Goal: Information Seeking & Learning: Learn about a topic

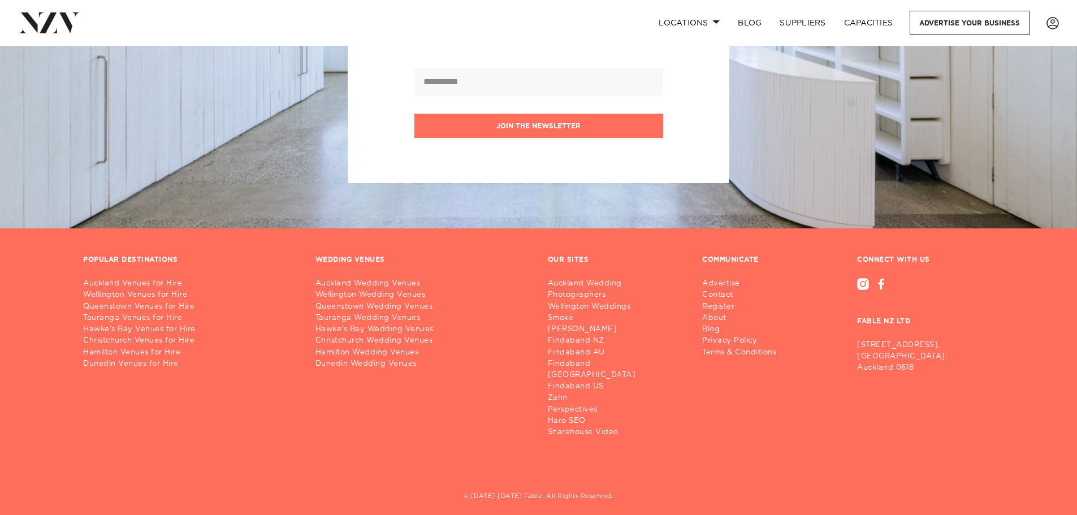
scroll to position [3731, 0]
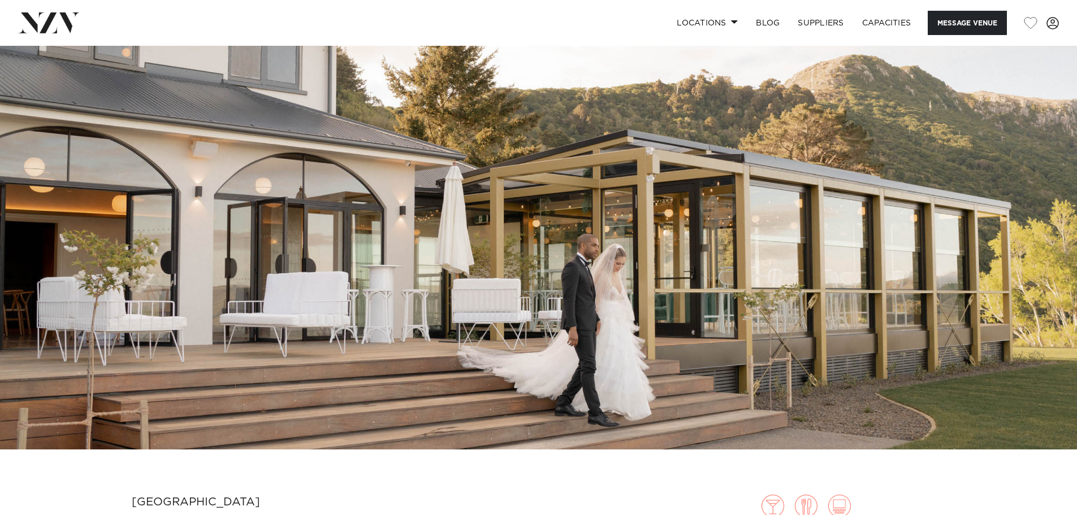
scroll to position [396, 0]
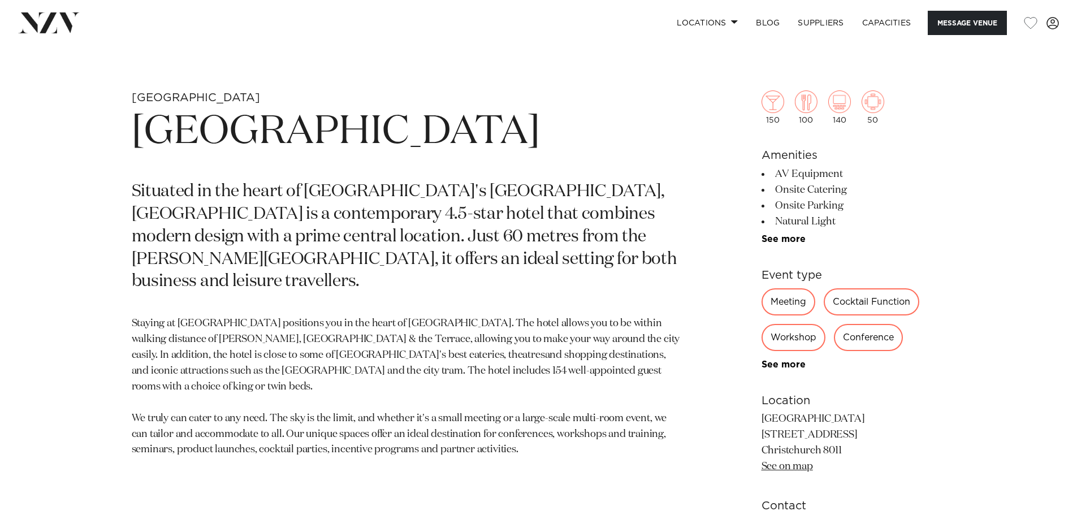
scroll to position [509, 0]
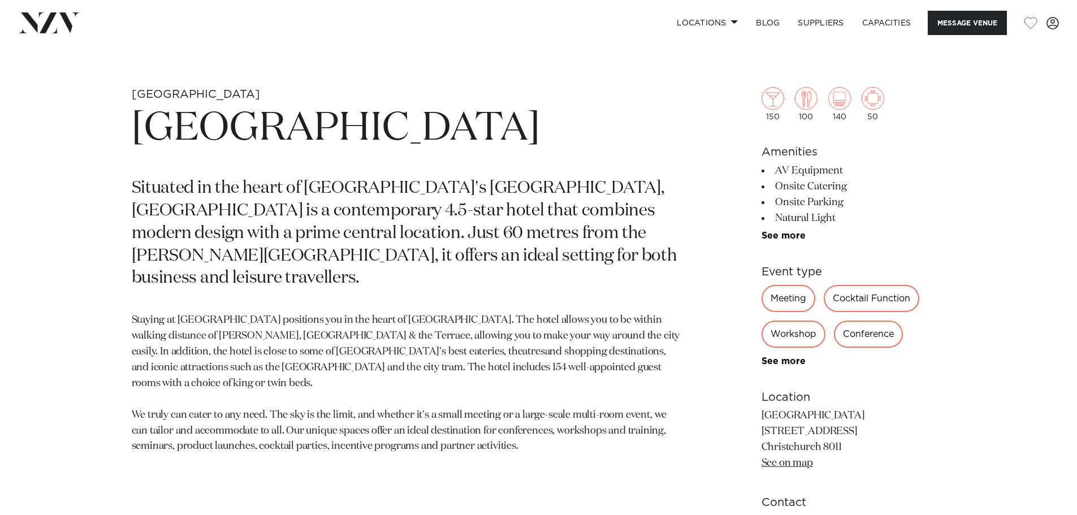
drag, startPoint x: 575, startPoint y: 246, endPoint x: 574, endPoint y: 411, distance: 164.5
click at [574, 411] on p "Staying at Novotel Christchurch Cathedral Square positions you in the heart of …" at bounding box center [406, 384] width 549 height 142
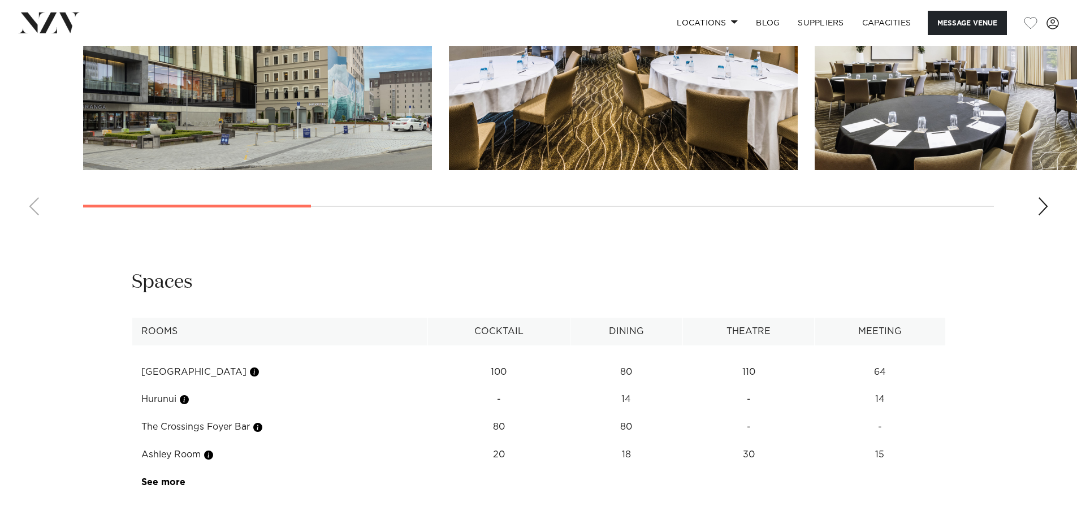
scroll to position [1583, 0]
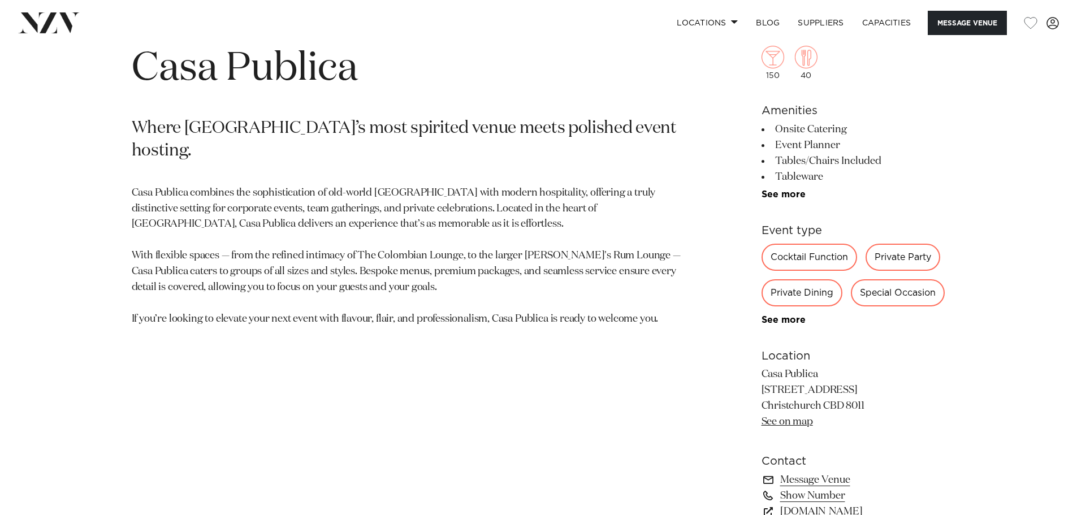
scroll to position [735, 0]
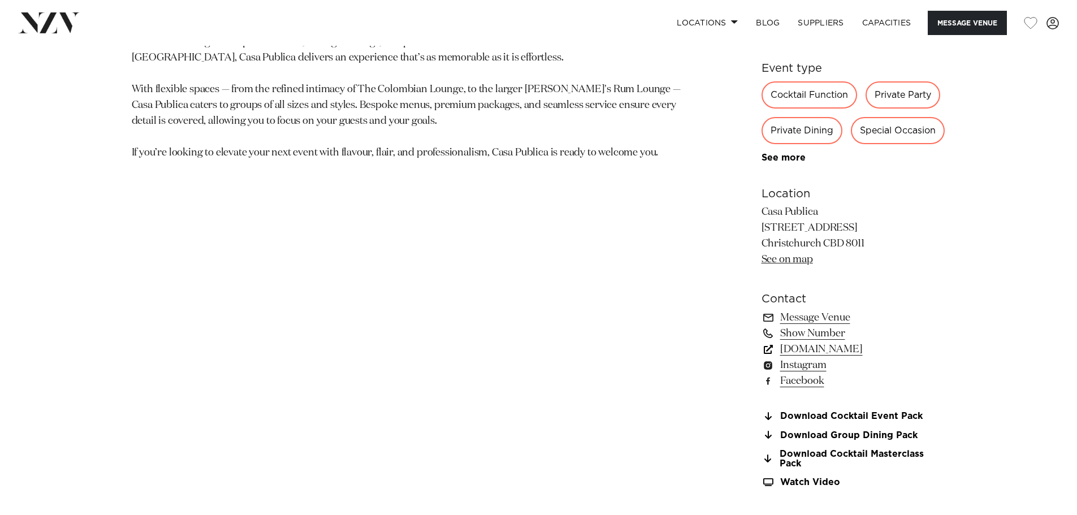
click at [812, 352] on link "casapublica.co.nz" at bounding box center [853, 349] width 184 height 16
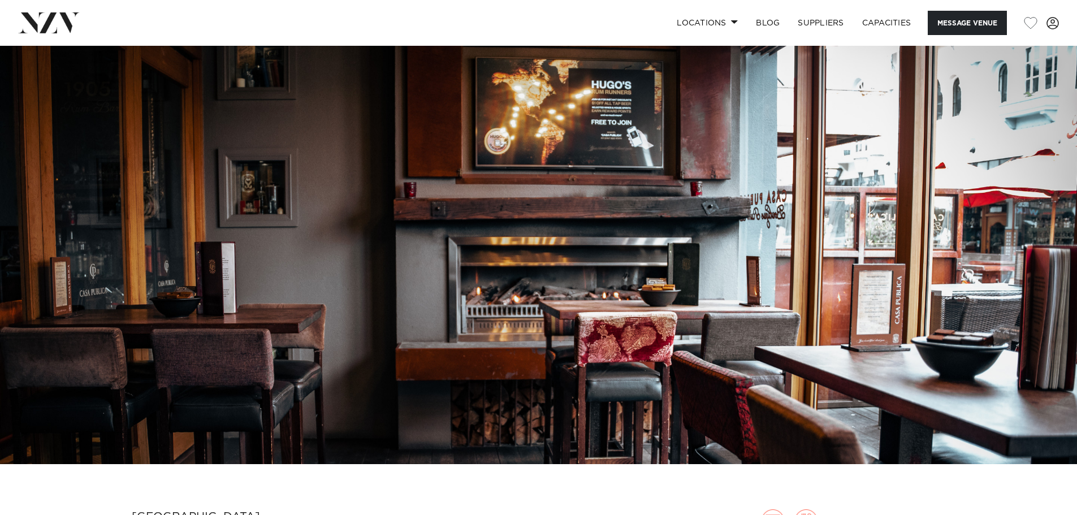
scroll to position [0, 0]
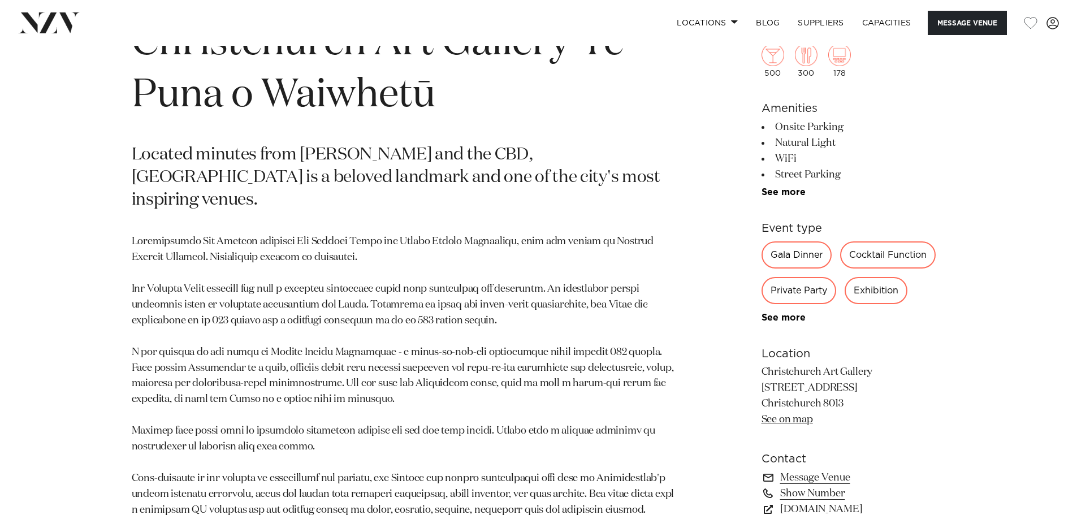
scroll to position [452, 0]
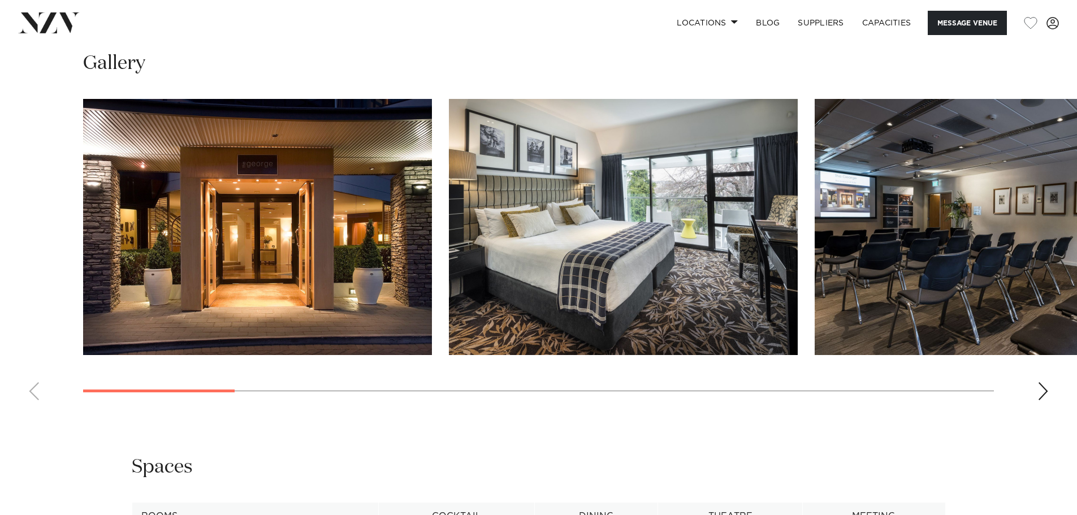
scroll to position [1130, 0]
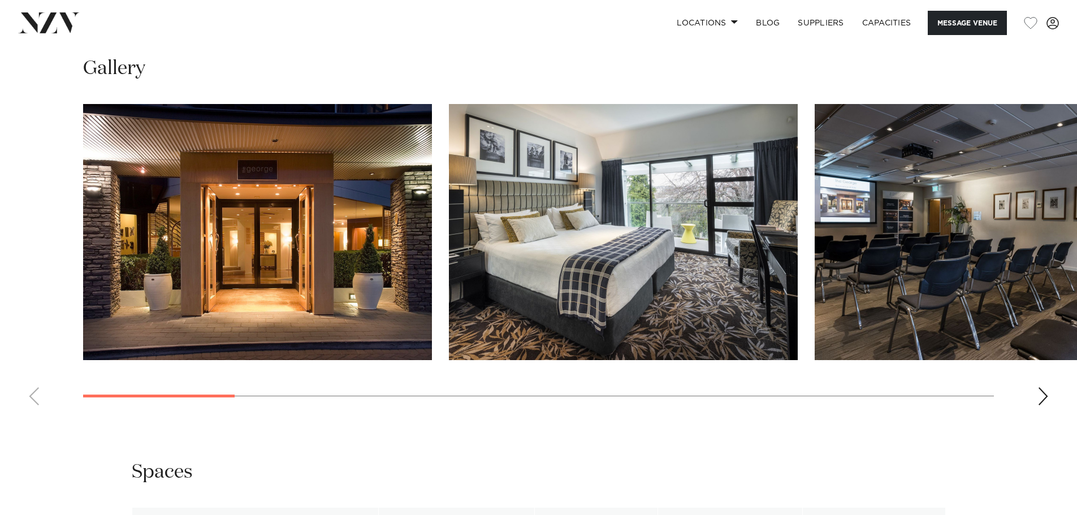
click at [1044, 405] on div "Next slide" at bounding box center [1042, 396] width 11 height 18
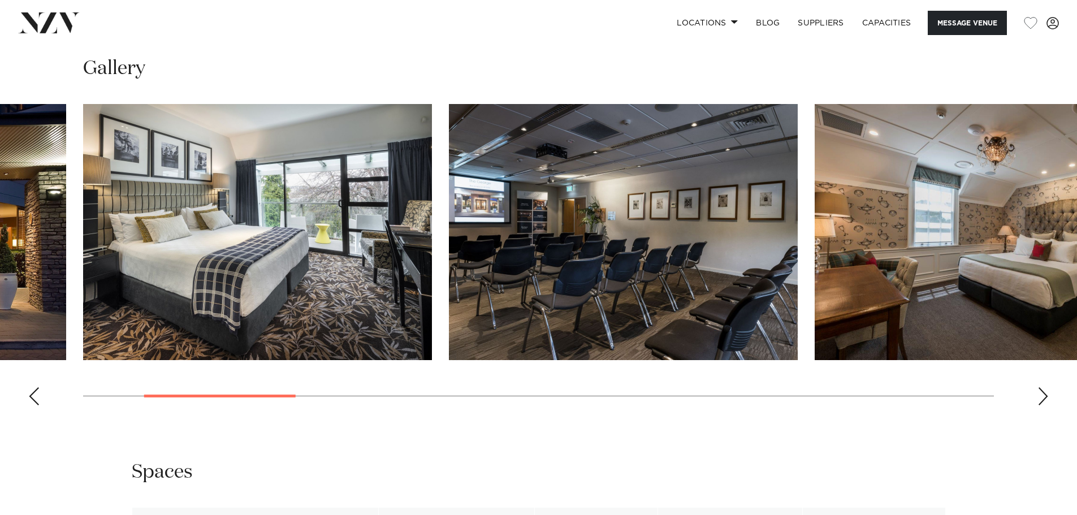
click at [1044, 405] on div "Next slide" at bounding box center [1042, 396] width 11 height 18
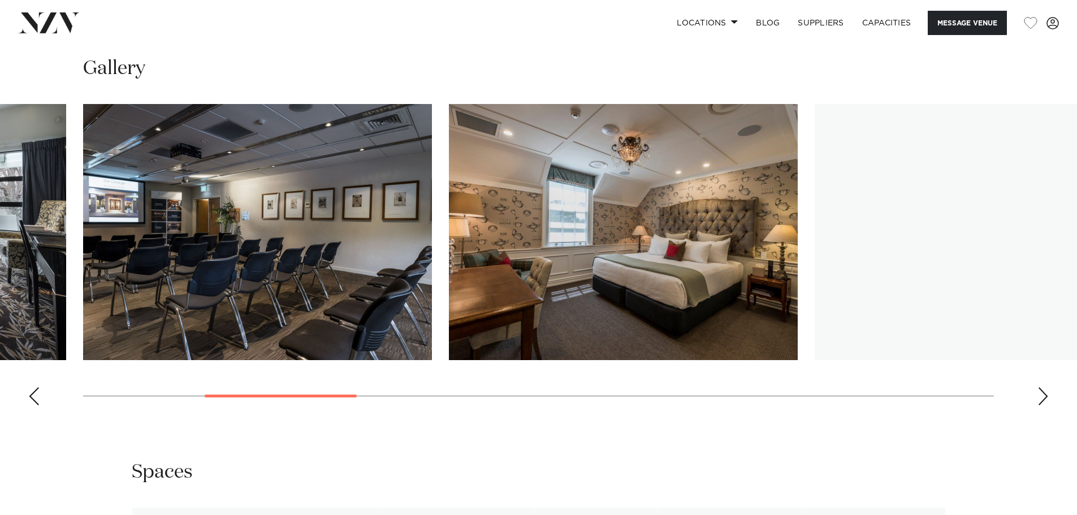
click at [1044, 405] on div "Next slide" at bounding box center [1042, 396] width 11 height 18
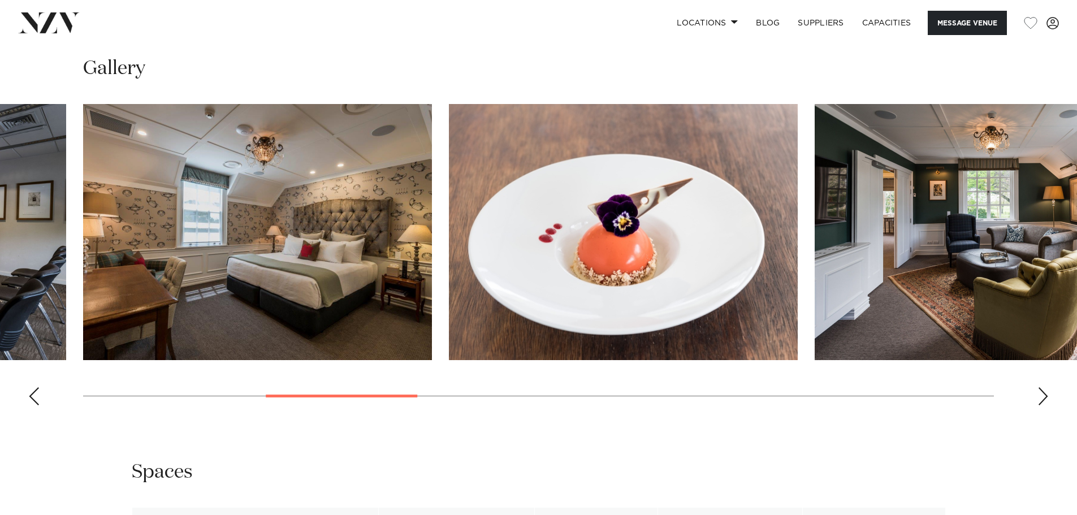
click at [1043, 405] on div "Next slide" at bounding box center [1042, 396] width 11 height 18
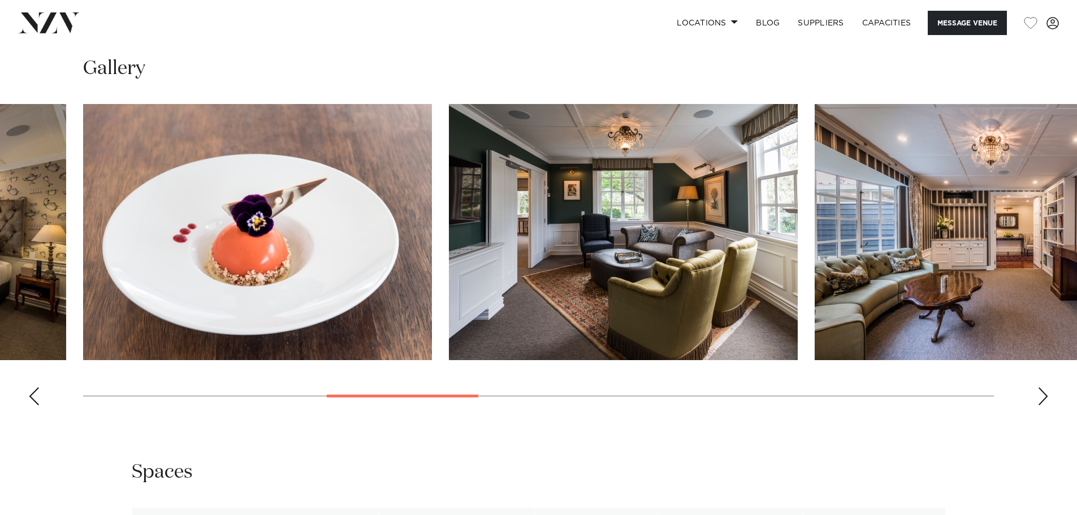
click at [1043, 405] on div "Next slide" at bounding box center [1042, 396] width 11 height 18
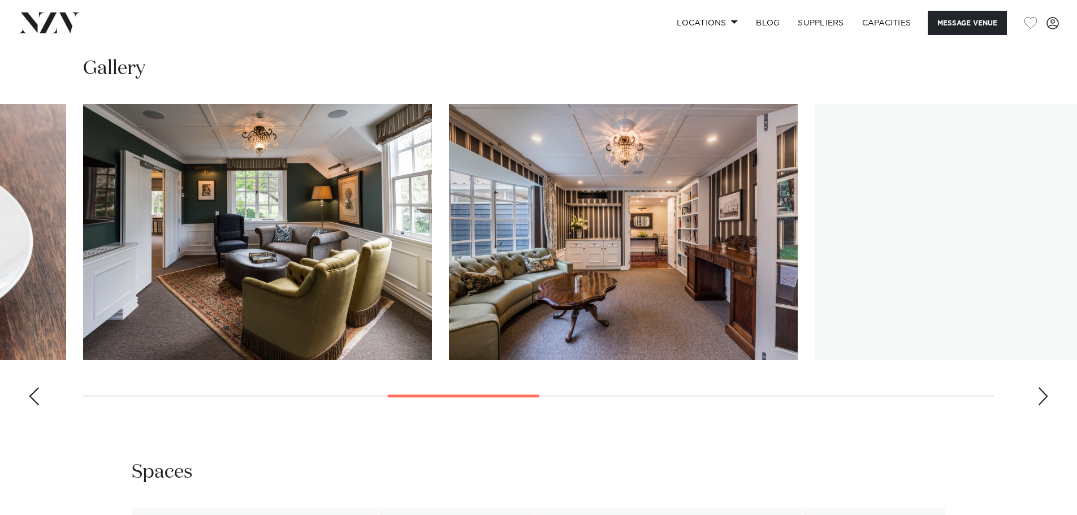
click at [1043, 405] on div "Next slide" at bounding box center [1042, 396] width 11 height 18
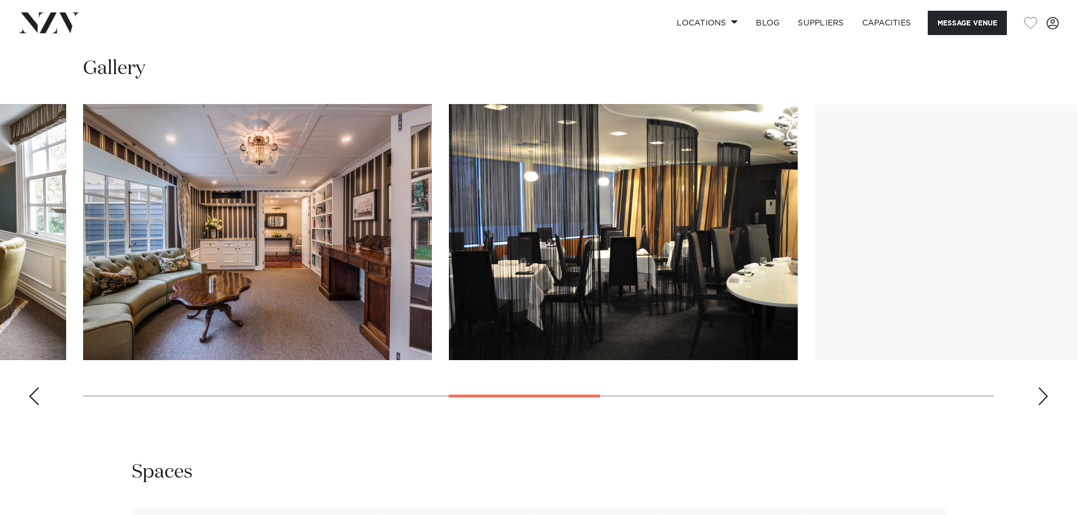
click at [1043, 405] on div "Next slide" at bounding box center [1042, 396] width 11 height 18
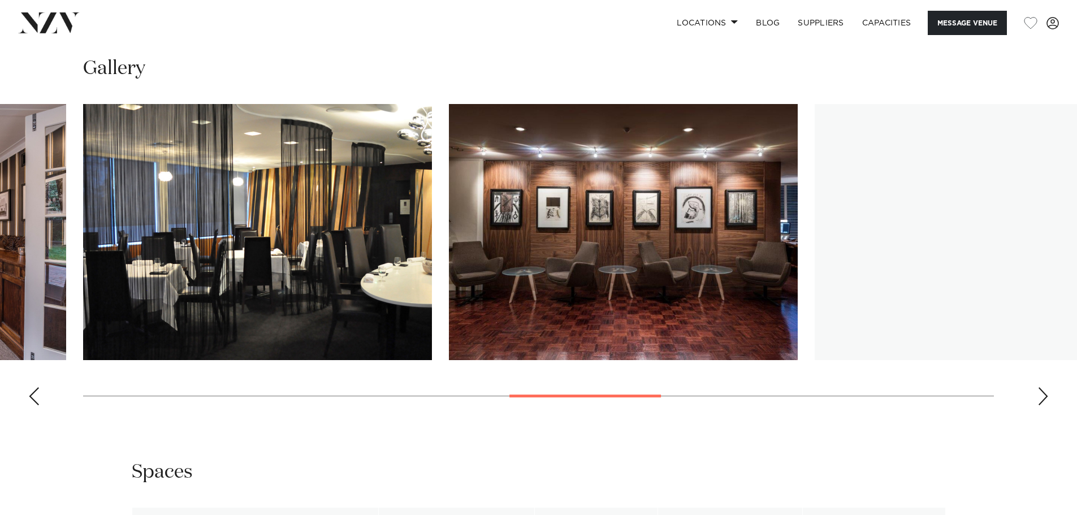
click at [1043, 405] on div "Next slide" at bounding box center [1042, 396] width 11 height 18
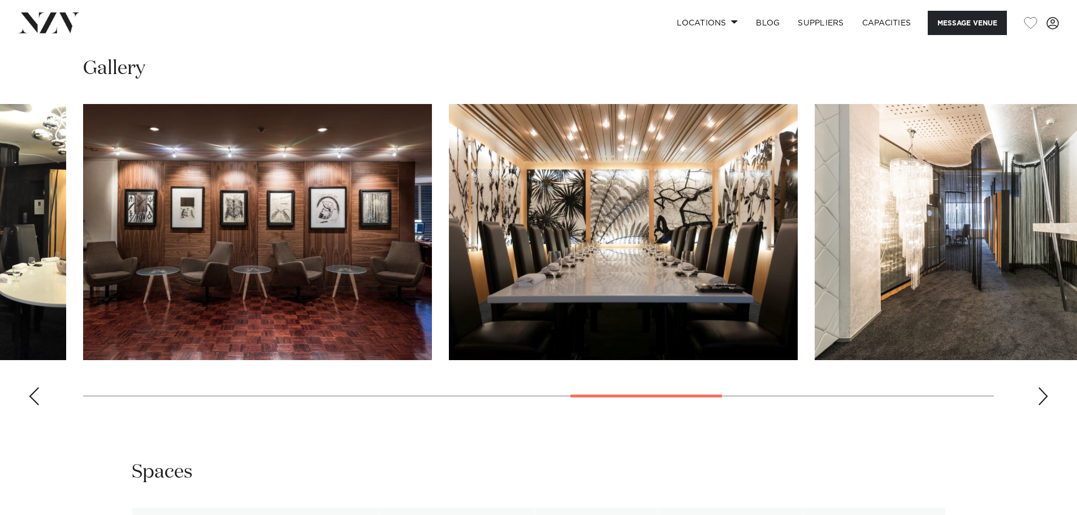
click at [1047, 405] on div "Next slide" at bounding box center [1042, 396] width 11 height 18
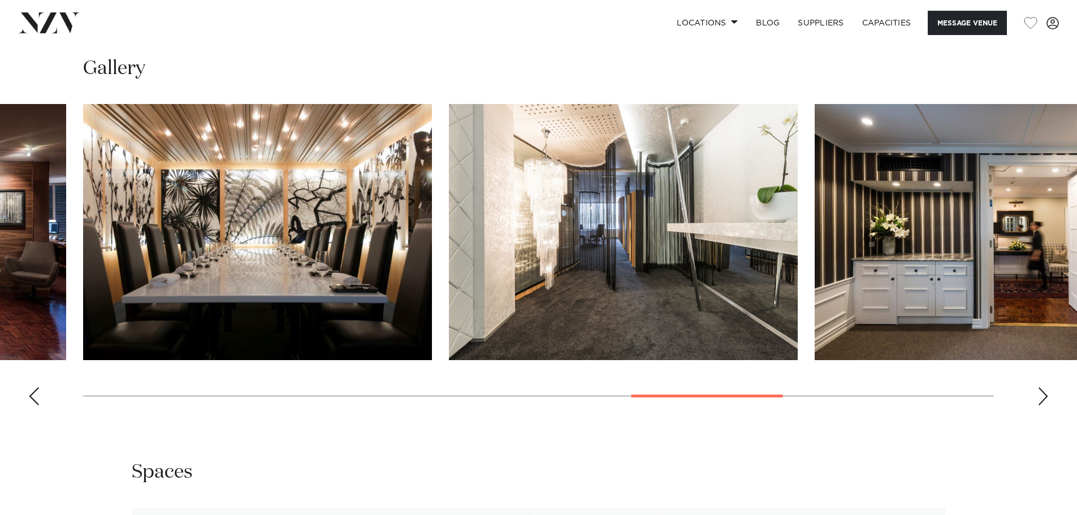
click at [1039, 405] on div "Next slide" at bounding box center [1042, 396] width 11 height 18
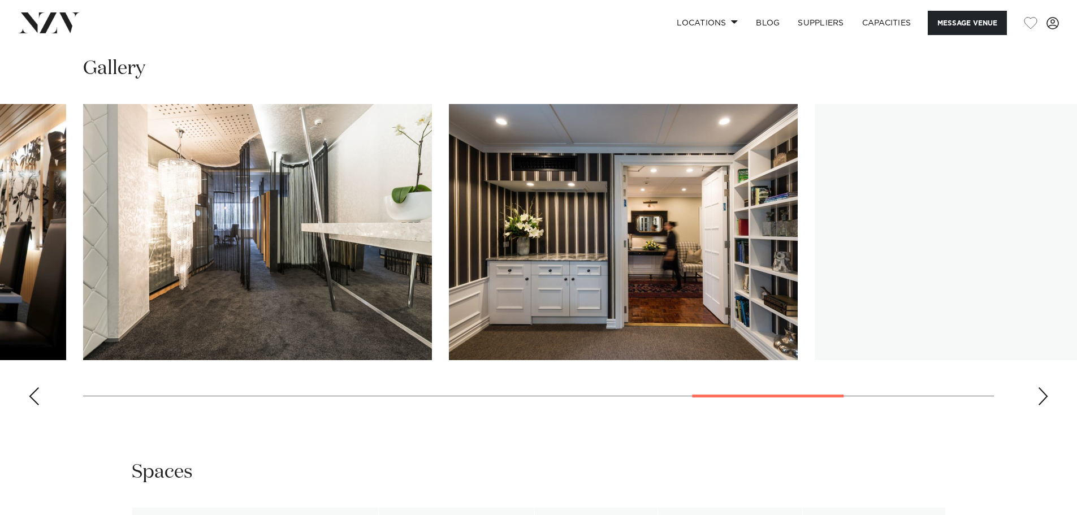
click at [1039, 405] on div "Next slide" at bounding box center [1042, 396] width 11 height 18
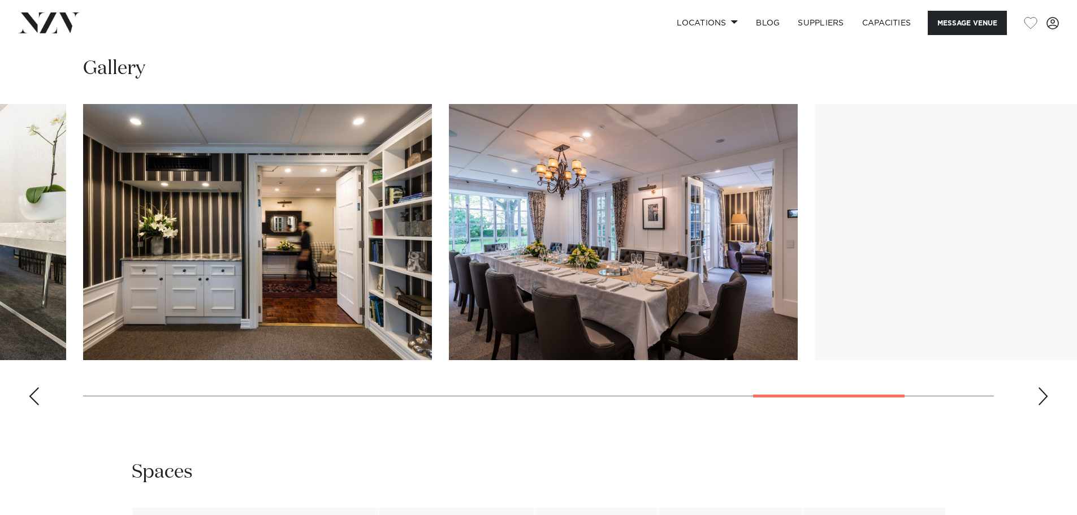
click at [1039, 405] on div "Next slide" at bounding box center [1042, 396] width 11 height 18
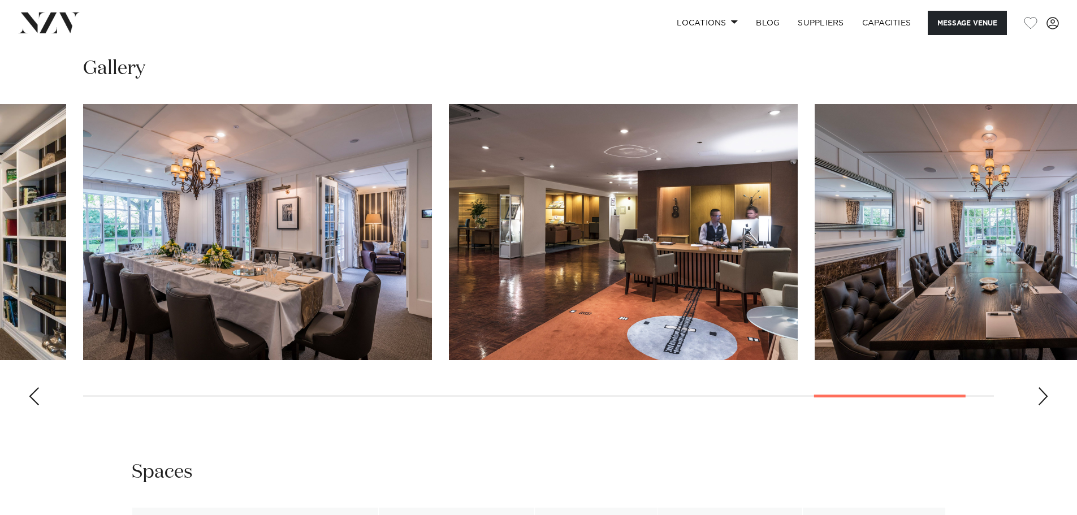
click at [1039, 405] on div "Next slide" at bounding box center [1042, 396] width 11 height 18
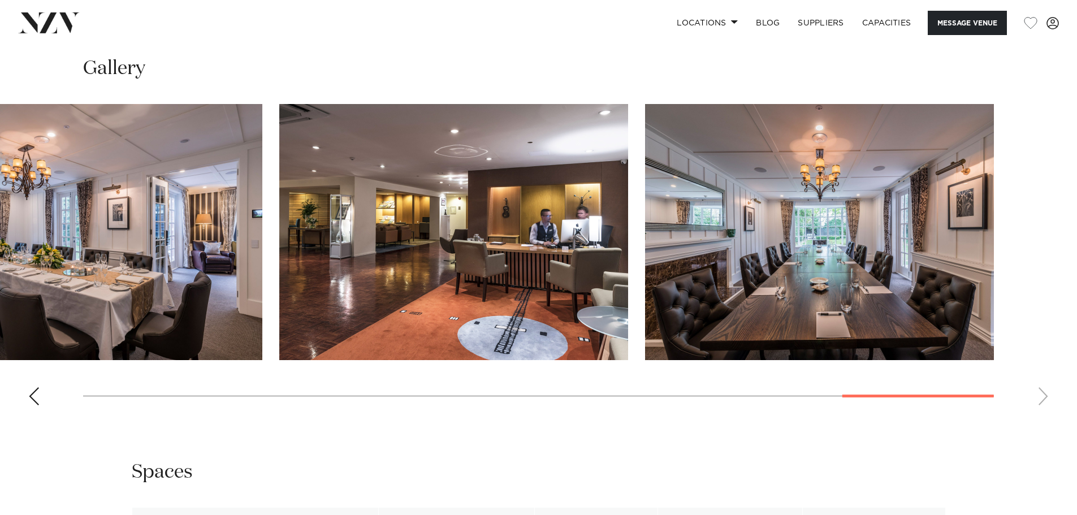
click at [1039, 414] on swiper-container at bounding box center [538, 259] width 1077 height 310
click at [35, 405] on div "Previous slide" at bounding box center [33, 396] width 11 height 18
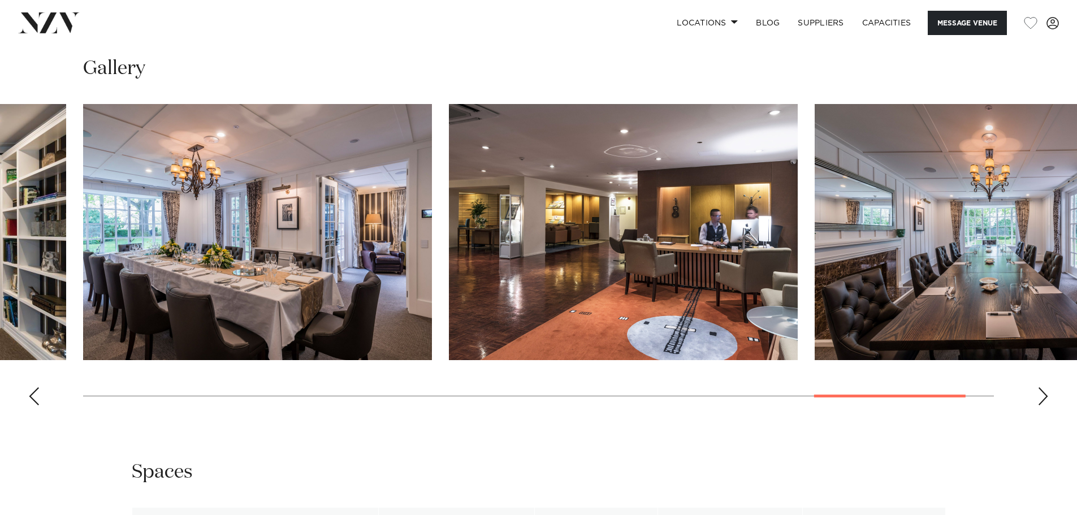
click at [35, 405] on div "Previous slide" at bounding box center [33, 396] width 11 height 18
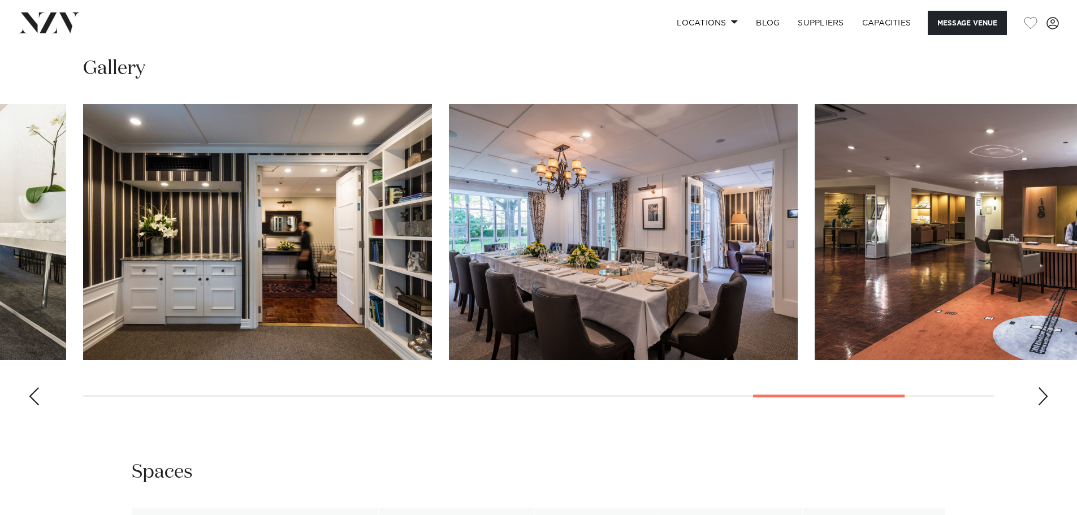
click at [35, 405] on div "Previous slide" at bounding box center [33, 396] width 11 height 18
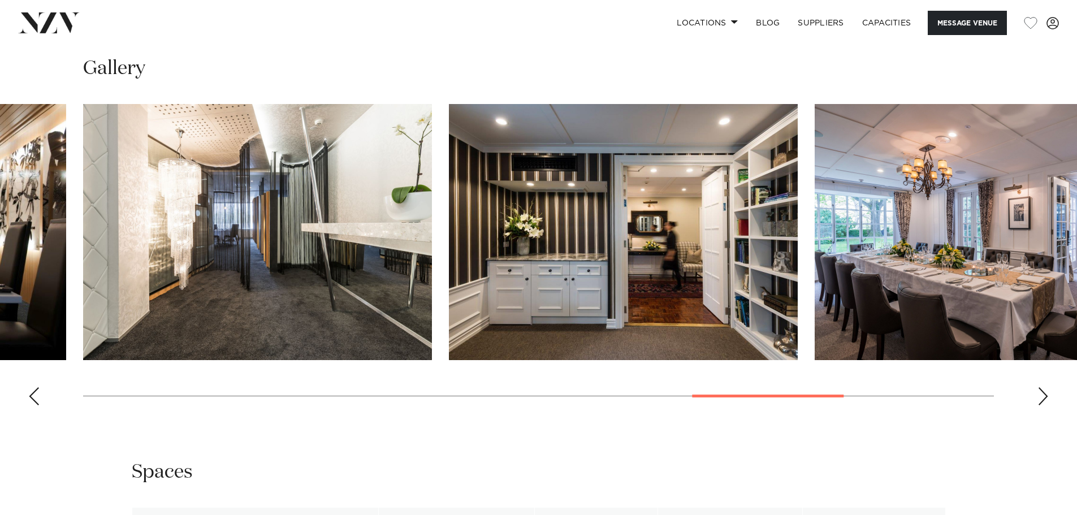
click at [35, 405] on div "Previous slide" at bounding box center [33, 396] width 11 height 18
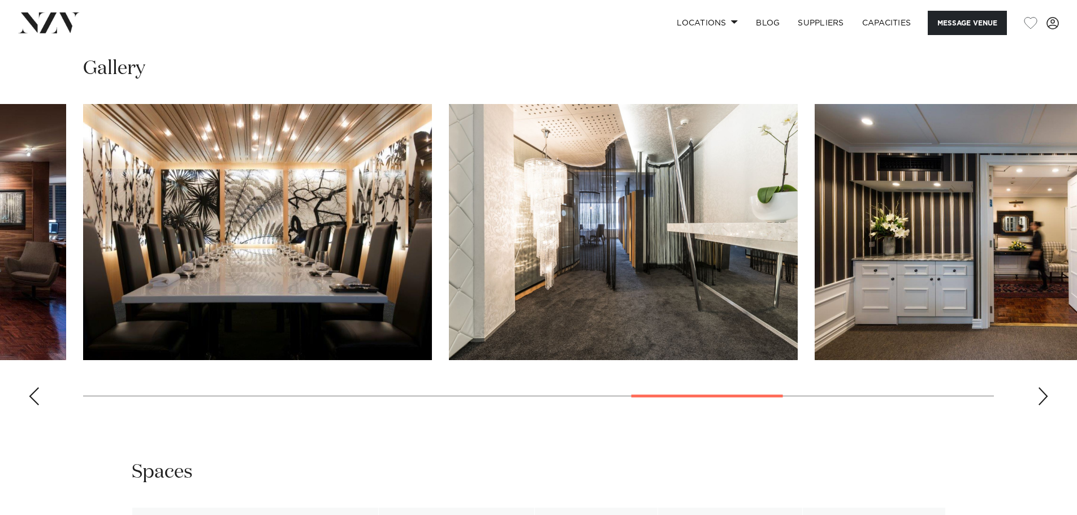
click at [35, 405] on div "Previous slide" at bounding box center [33, 396] width 11 height 18
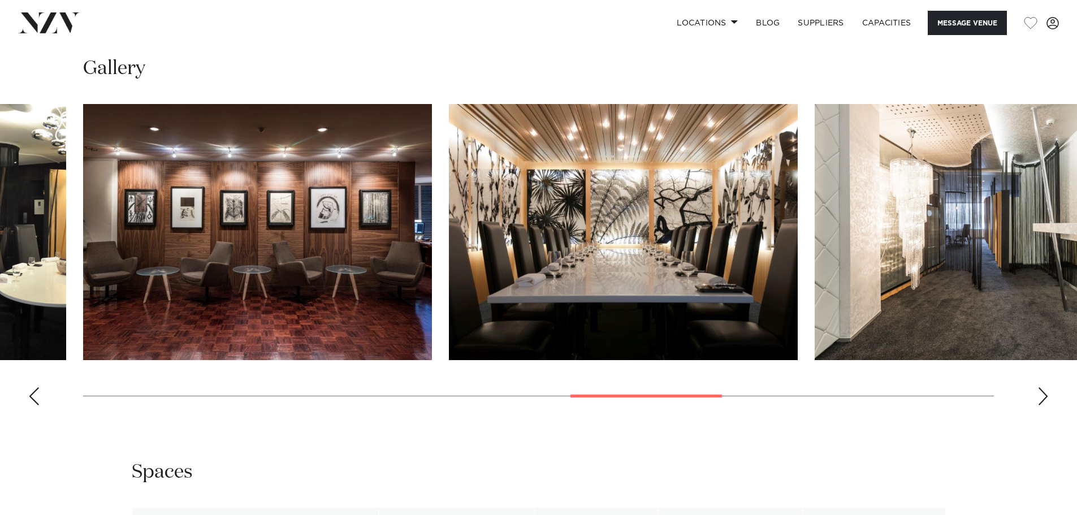
click at [35, 405] on div "Previous slide" at bounding box center [33, 396] width 11 height 18
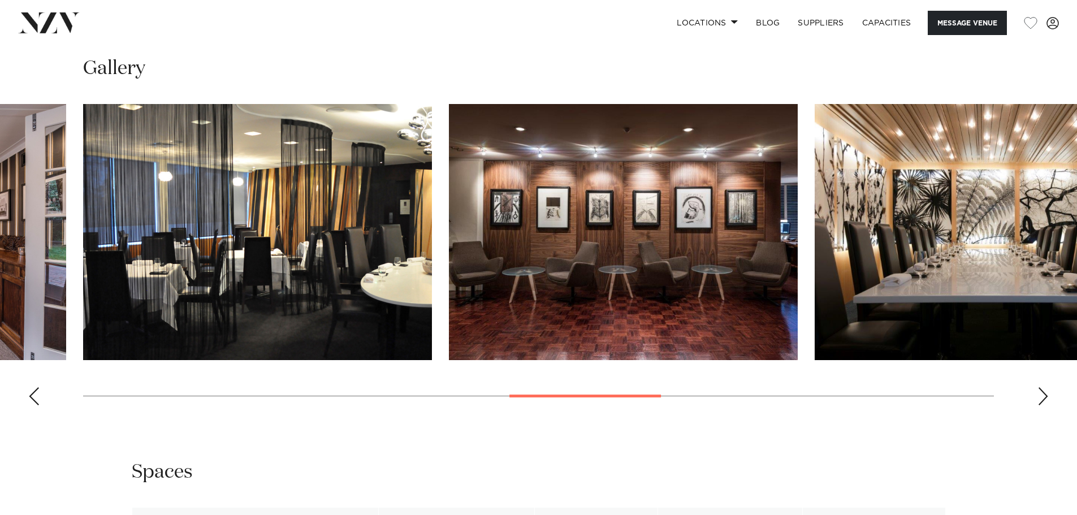
click at [35, 405] on div "Previous slide" at bounding box center [33, 396] width 11 height 18
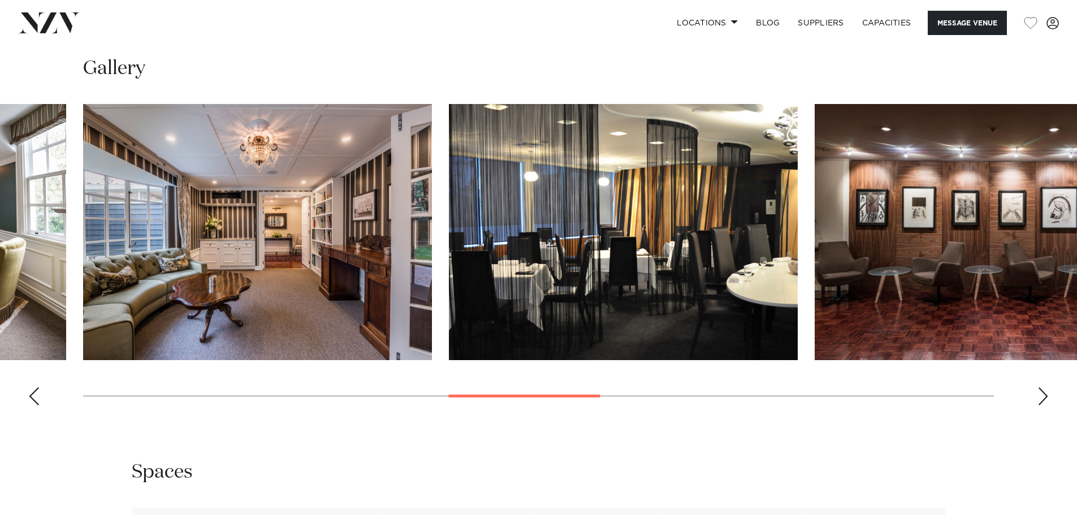
click at [35, 405] on div "Previous slide" at bounding box center [33, 396] width 11 height 18
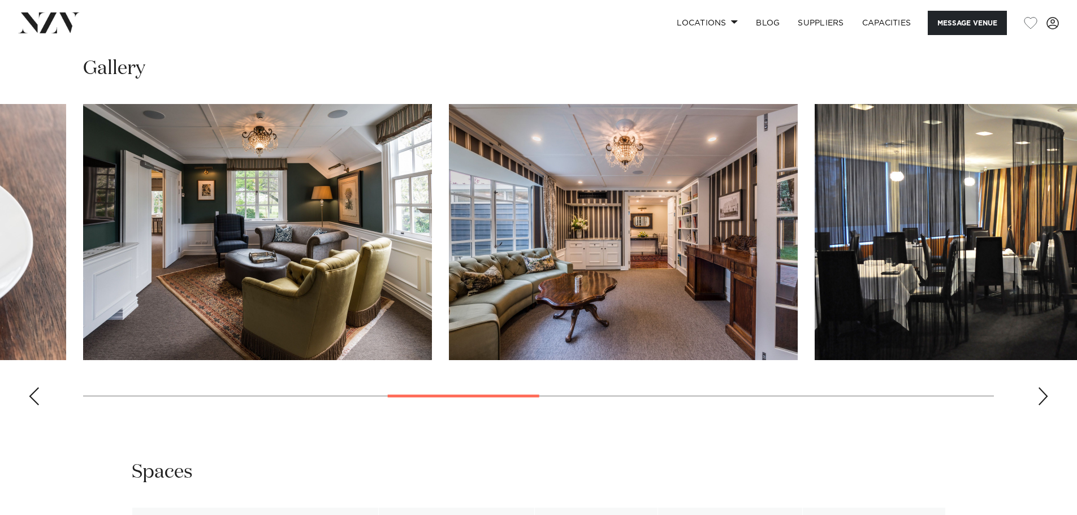
click at [35, 405] on div "Previous slide" at bounding box center [33, 396] width 11 height 18
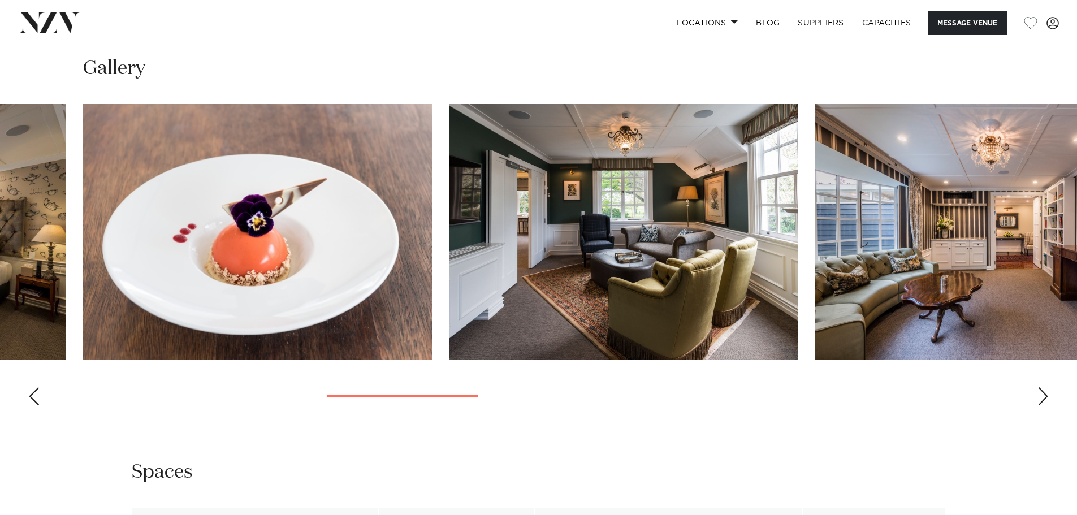
click at [35, 405] on div "Previous slide" at bounding box center [33, 396] width 11 height 18
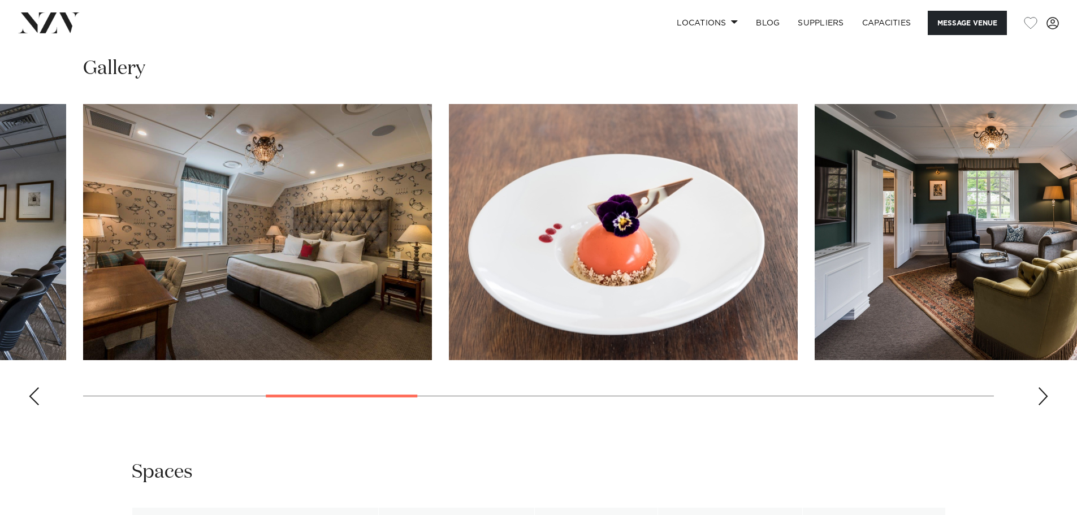
click at [35, 405] on div "Previous slide" at bounding box center [33, 396] width 11 height 18
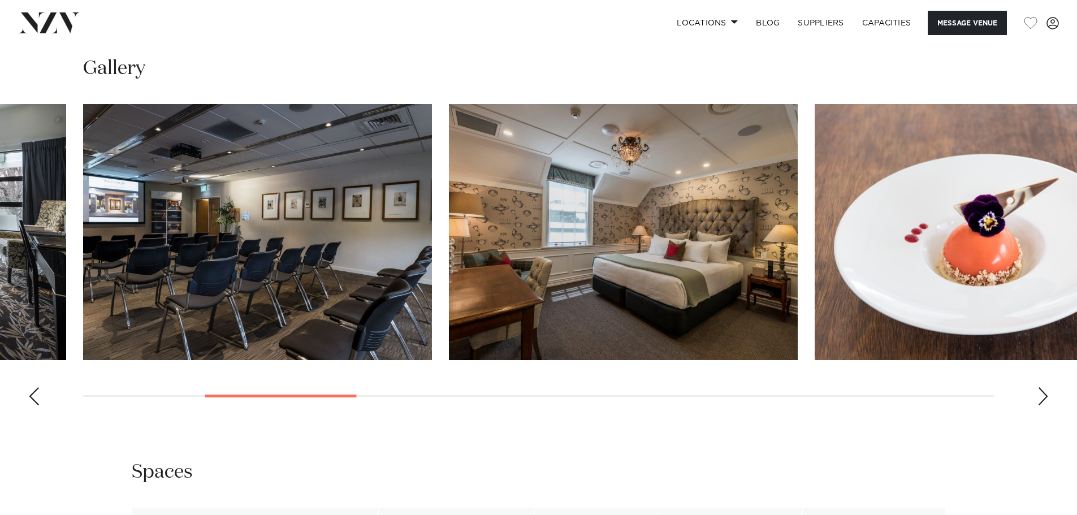
click at [35, 405] on div "Previous slide" at bounding box center [33, 396] width 11 height 18
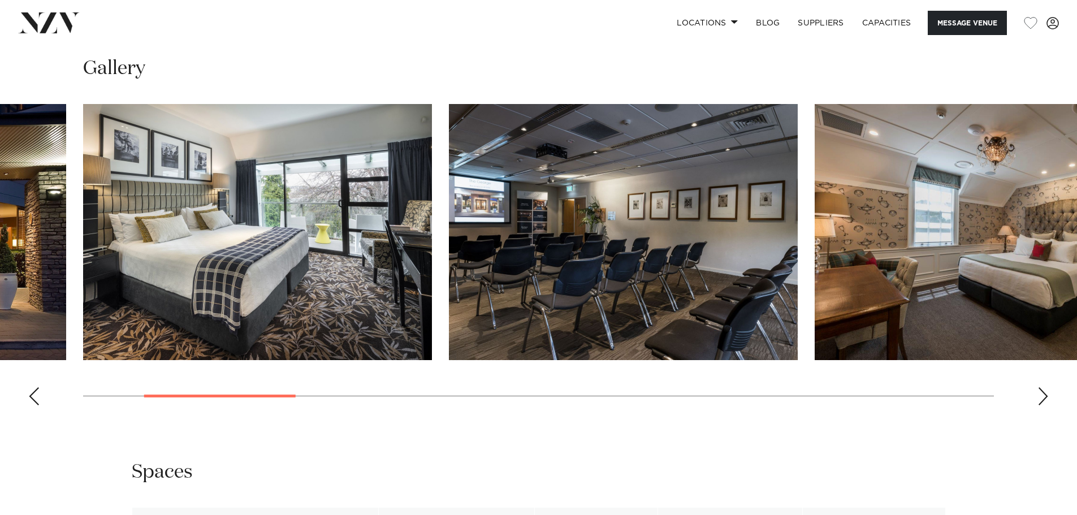
click at [35, 405] on div "Previous slide" at bounding box center [33, 396] width 11 height 18
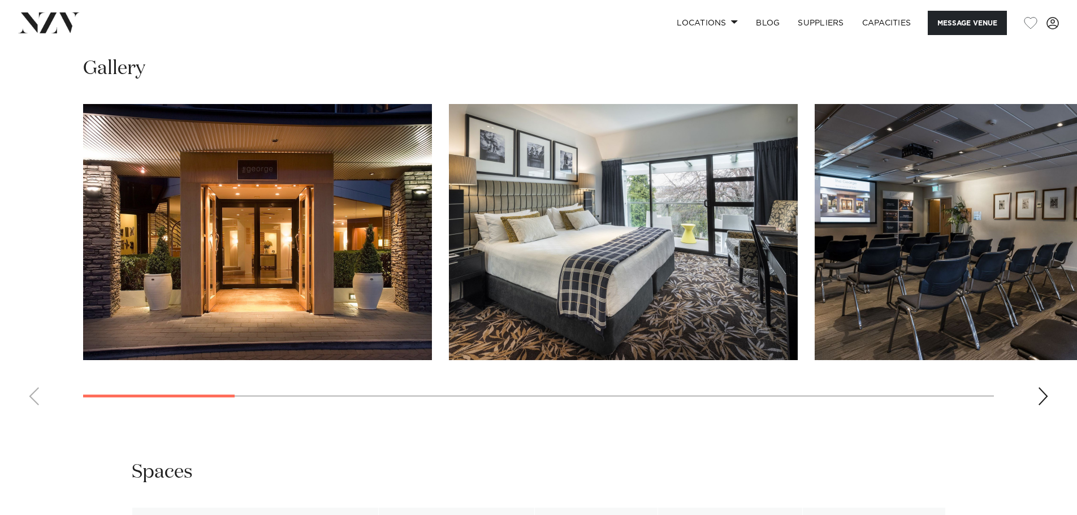
click at [35, 414] on swiper-container at bounding box center [538, 259] width 1077 height 310
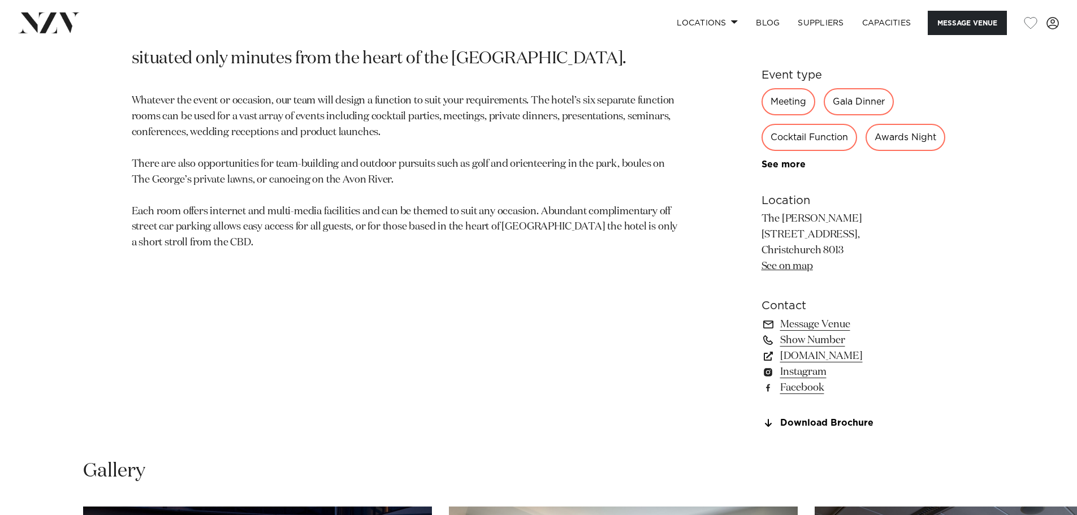
scroll to position [848, 0]
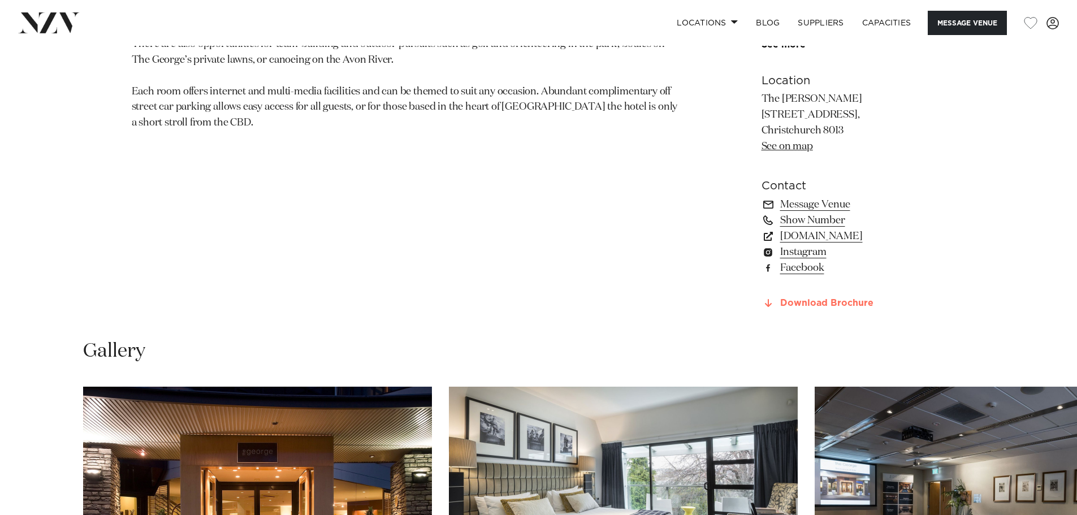
click at [799, 309] on link "Download Brochure" at bounding box center [853, 303] width 184 height 10
